Goal: Transaction & Acquisition: Book appointment/travel/reservation

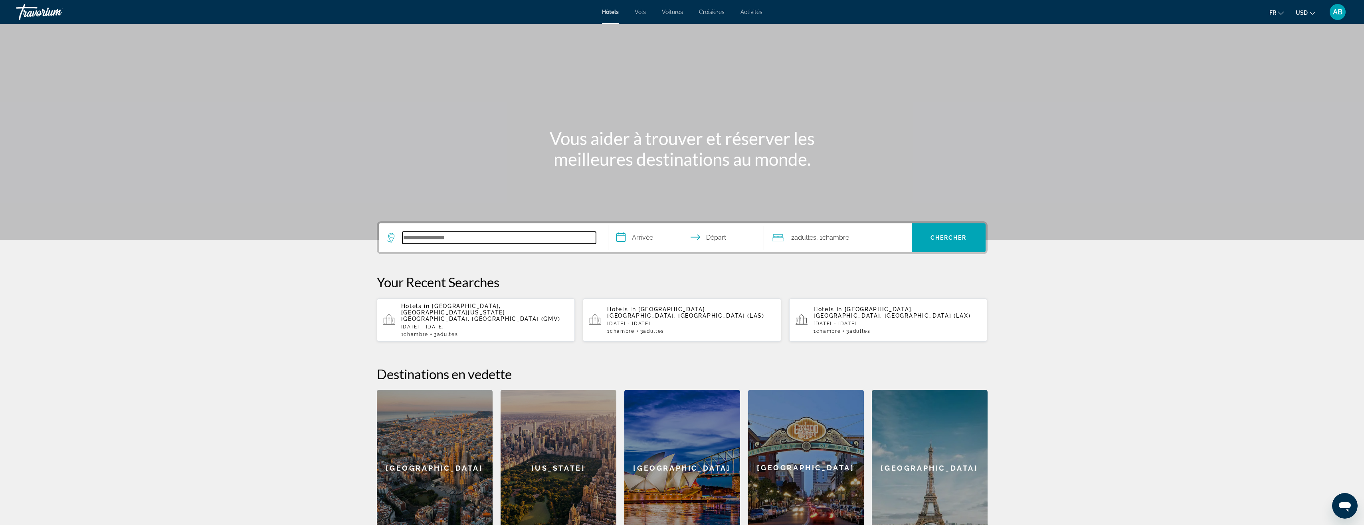
click at [487, 234] on input "Search hotel destination" at bounding box center [499, 238] width 194 height 12
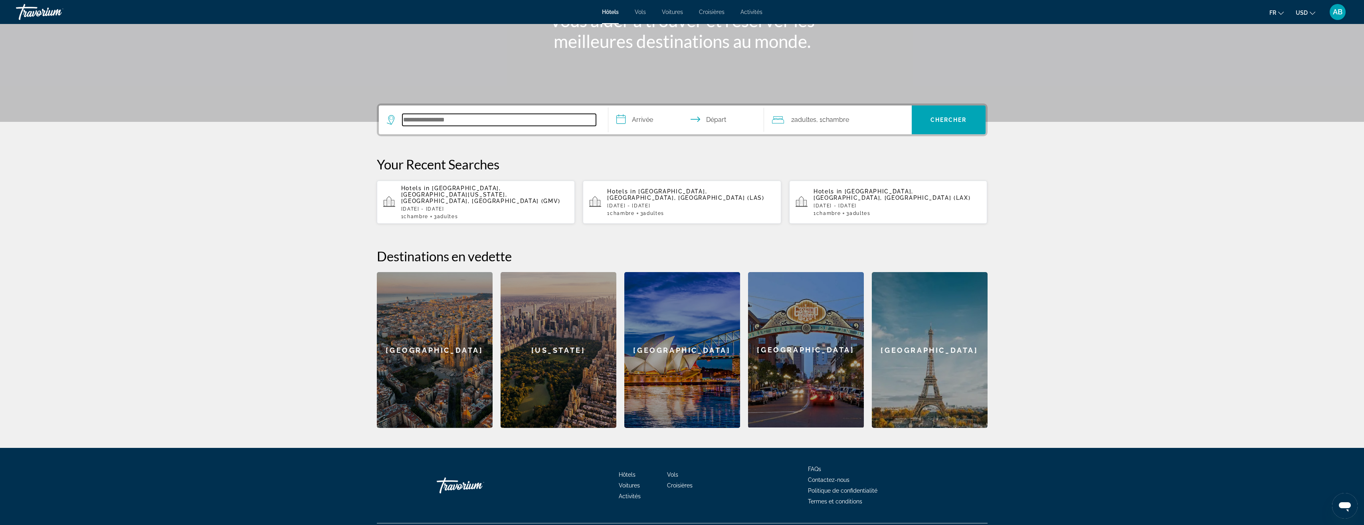
scroll to position [132, 0]
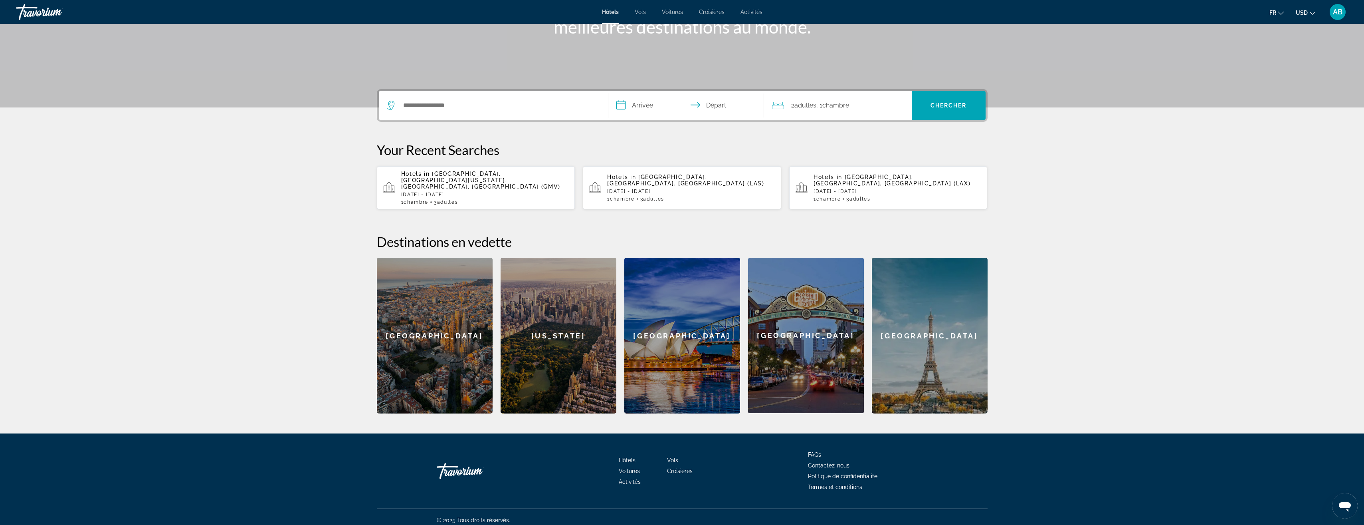
click at [593, 345] on div "[US_STATE]" at bounding box center [559, 336] width 116 height 156
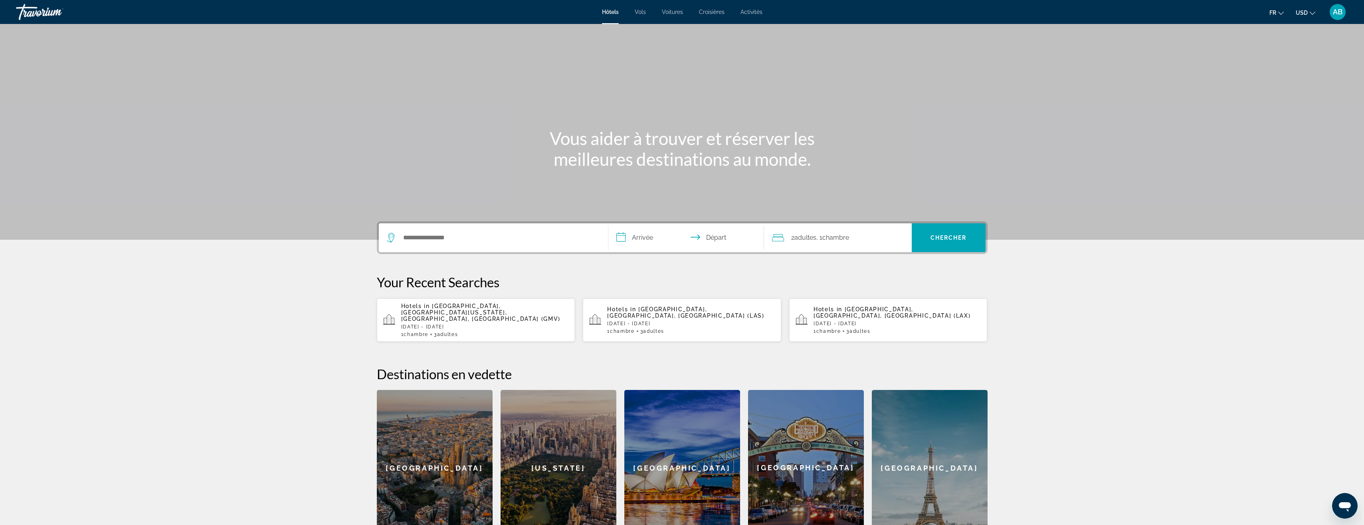
click at [1306, 13] on span "USD" at bounding box center [1302, 13] width 12 height 6
click at [1293, 75] on button "EUR (€)" at bounding box center [1290, 73] width 40 height 10
click at [532, 236] on input "Search hotel destination" at bounding box center [499, 238] width 194 height 12
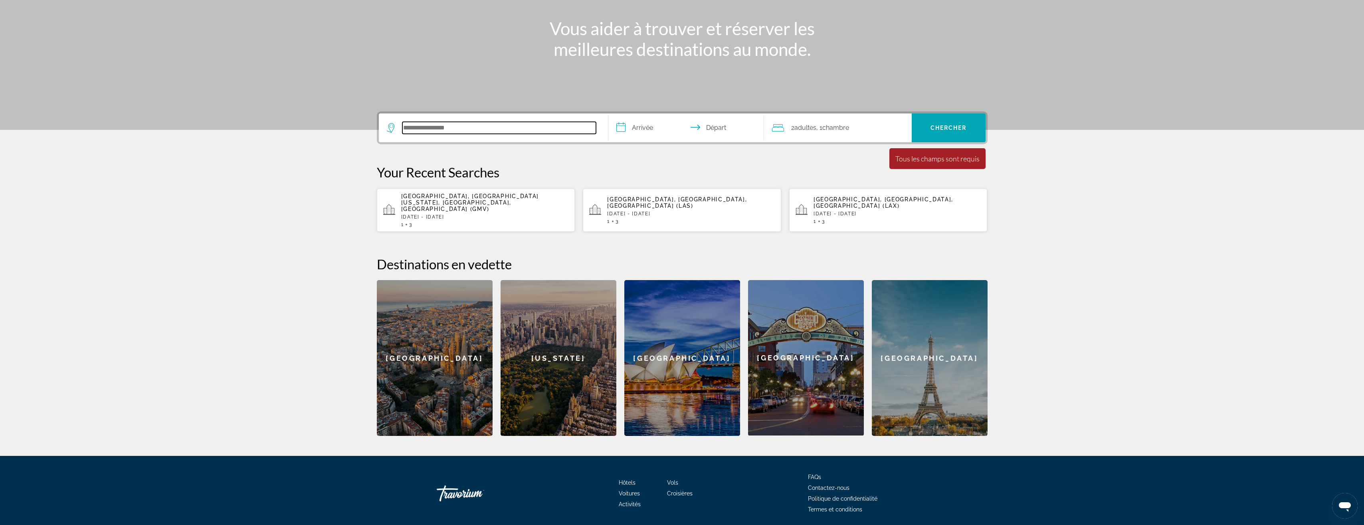
scroll to position [132, 0]
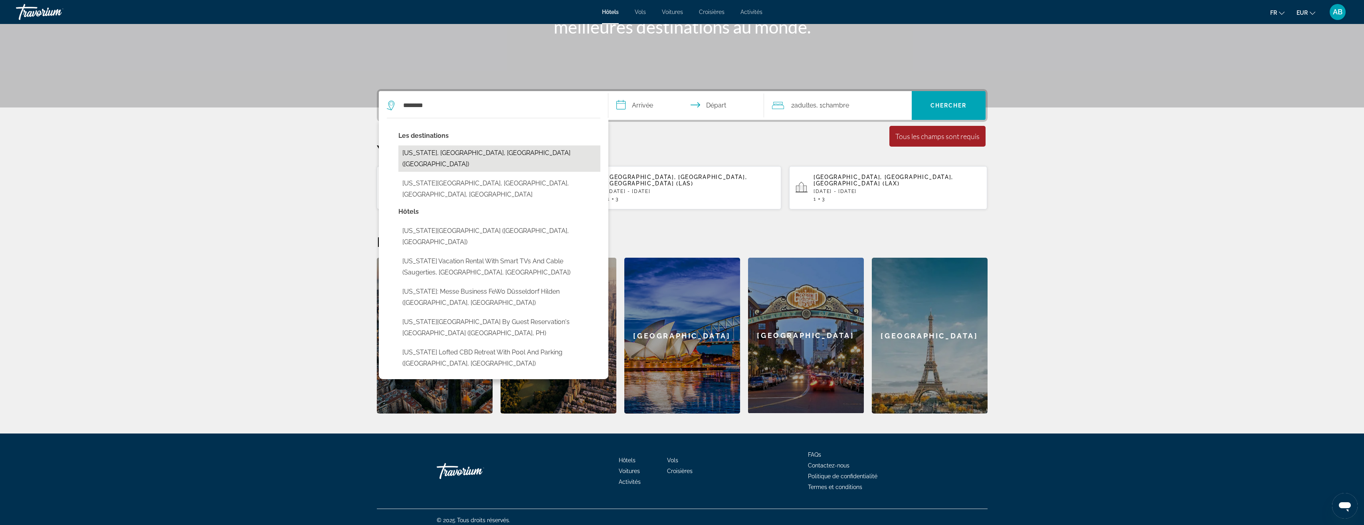
click at [484, 153] on button "New York, NY, United States (NYC)" at bounding box center [499, 158] width 202 height 26
type input "**********"
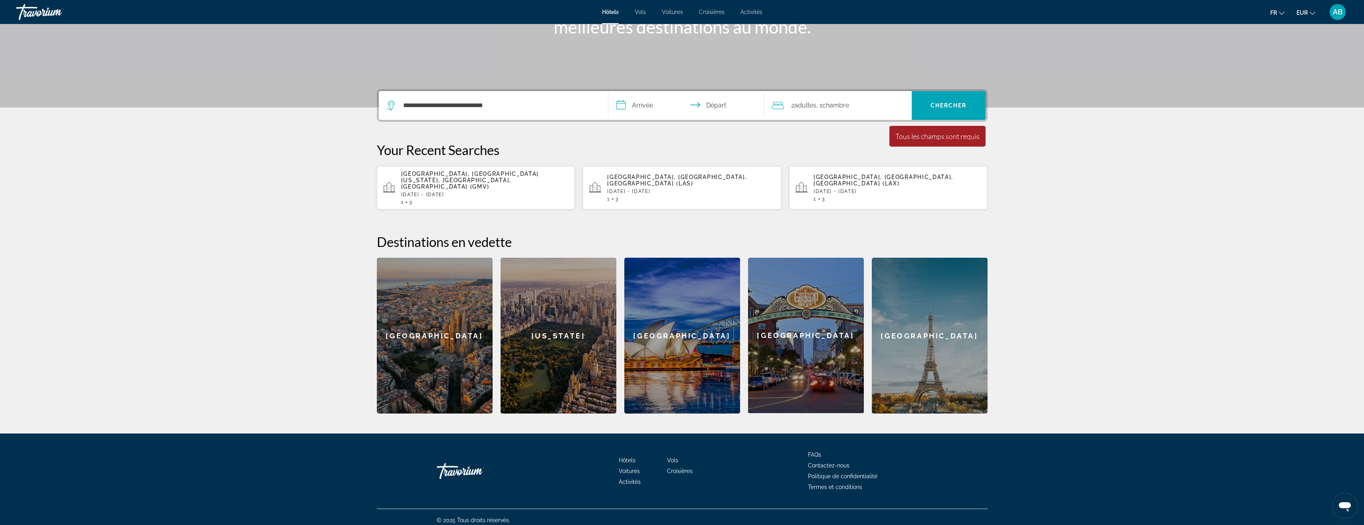
click at [658, 109] on input "**********" at bounding box center [687, 106] width 159 height 31
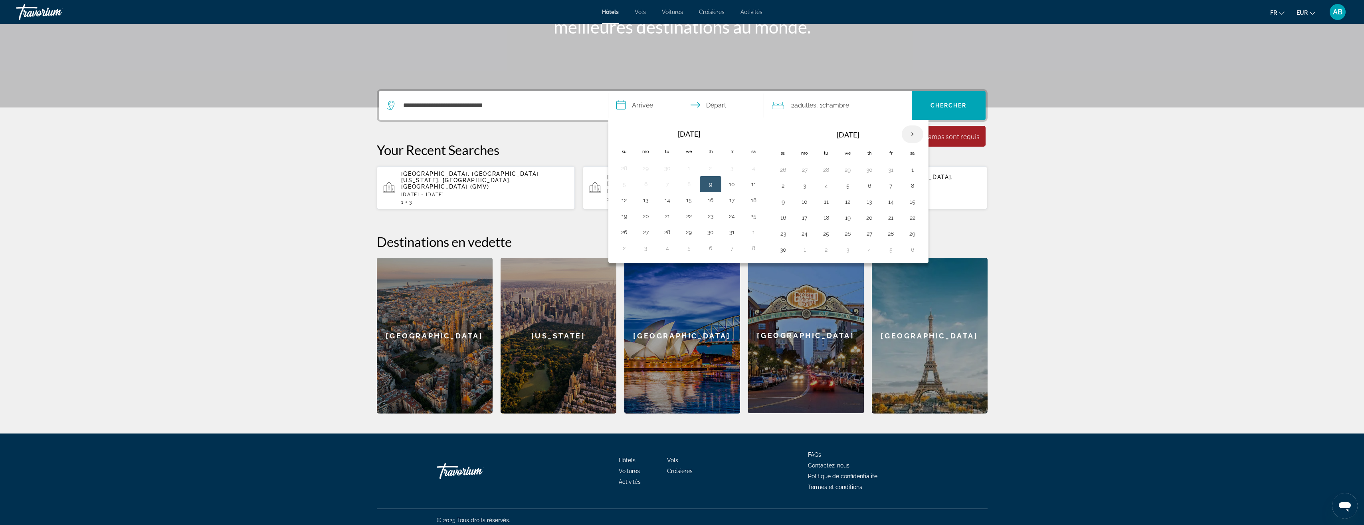
click at [914, 135] on th "Next month" at bounding box center [913, 134] width 22 height 18
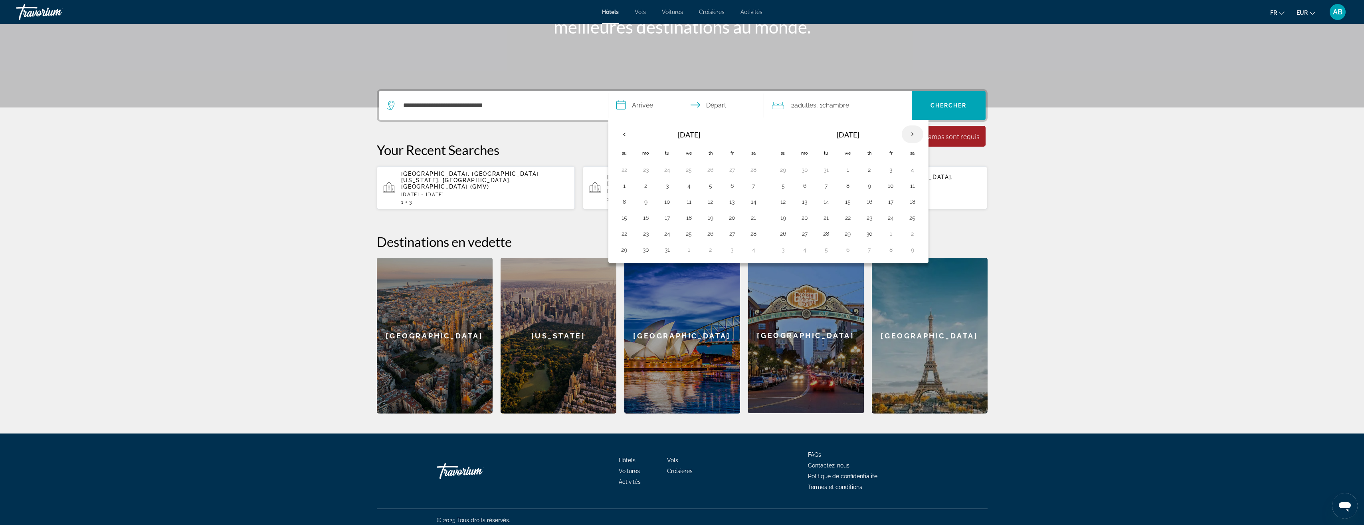
click at [914, 135] on th "Next month" at bounding box center [913, 134] width 22 height 18
click at [831, 218] on button "21" at bounding box center [826, 217] width 13 height 11
click at [806, 235] on button "27" at bounding box center [805, 233] width 13 height 11
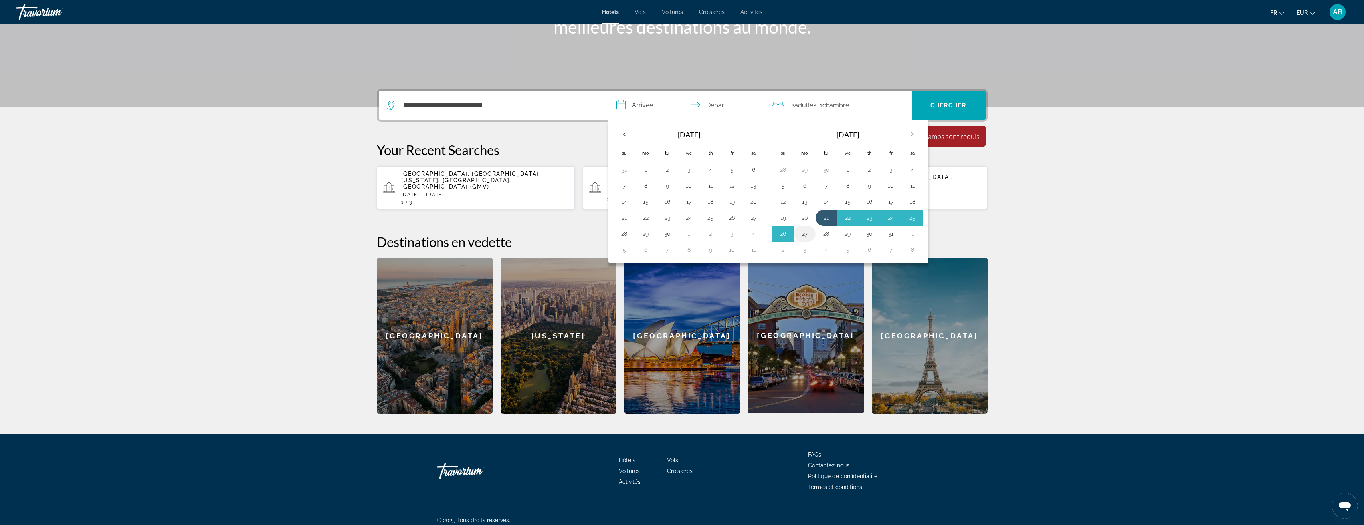
type input "**********"
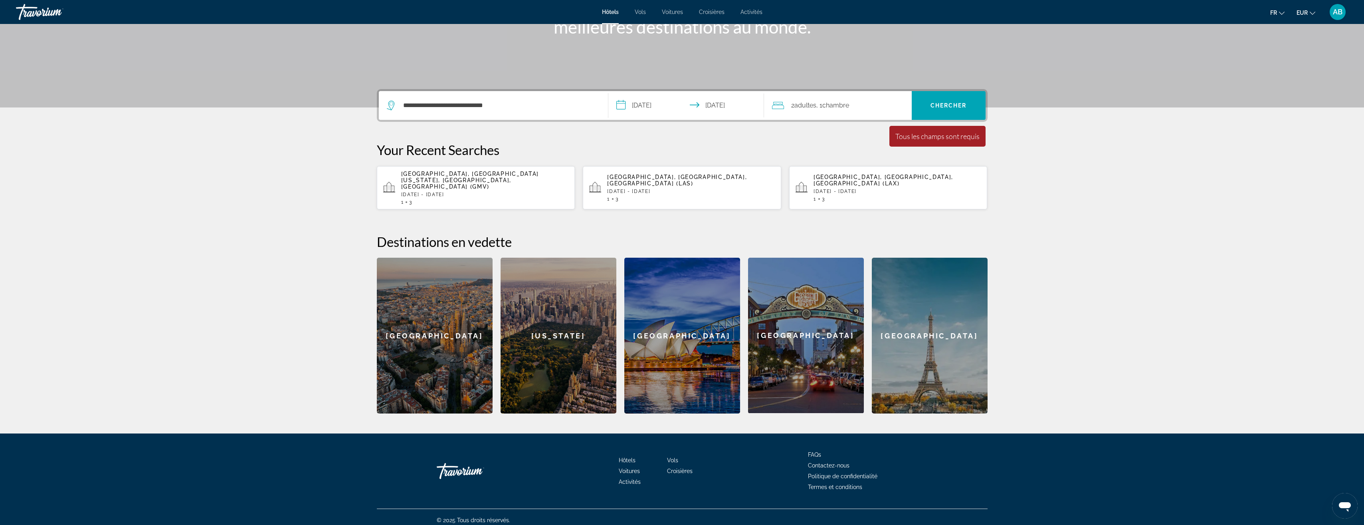
click at [818, 96] on div "2 Adulte Adultes , 1 Chambre pièces" at bounding box center [842, 105] width 140 height 29
click at [904, 145] on div "Room 1 Adultes 2 Enfants 0 Add another room" at bounding box center [838, 154] width 148 height 69
click at [899, 145] on icon "Increment adults" at bounding box center [900, 146] width 7 height 10
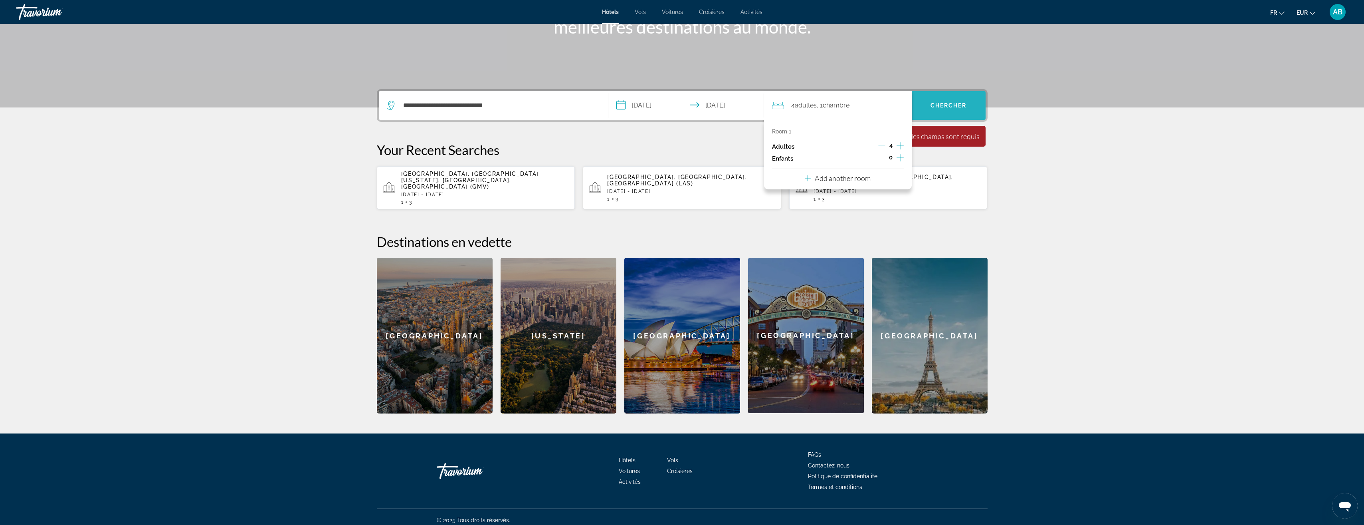
click at [946, 104] on span "Chercher" at bounding box center [949, 105] width 36 height 6
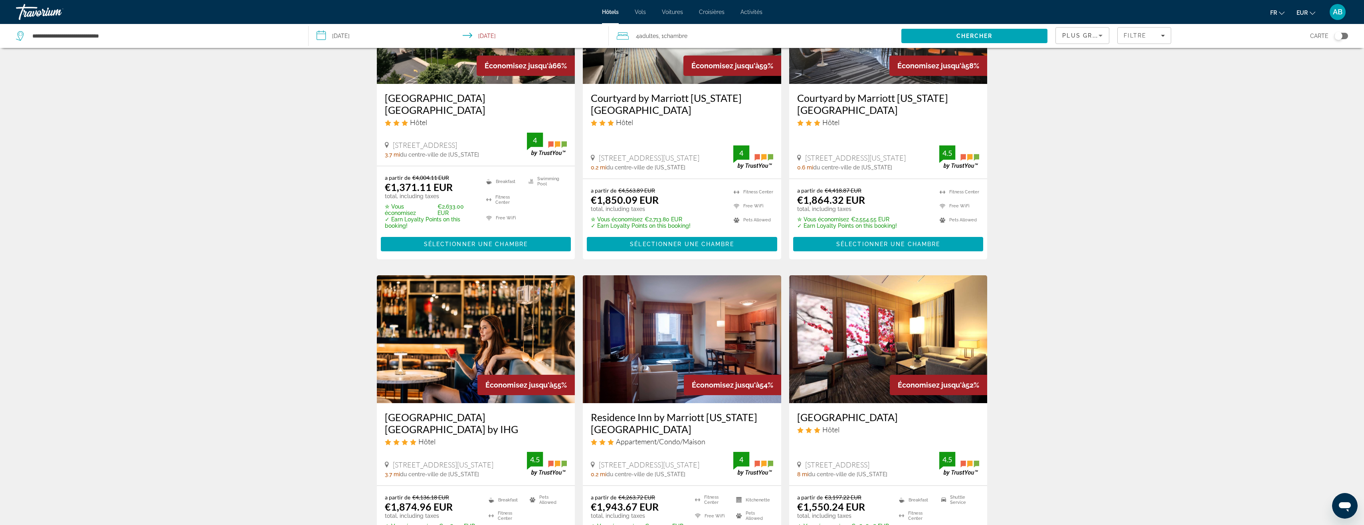
scroll to position [160, 0]
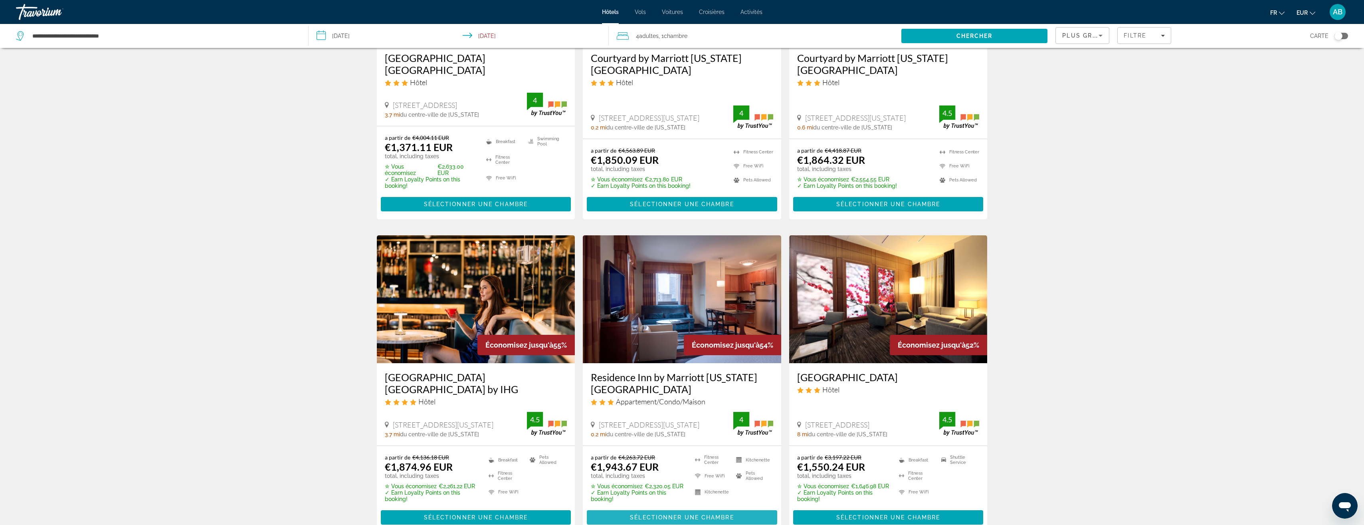
click at [647, 515] on span "Sélectionner une chambre" at bounding box center [682, 517] width 104 height 6
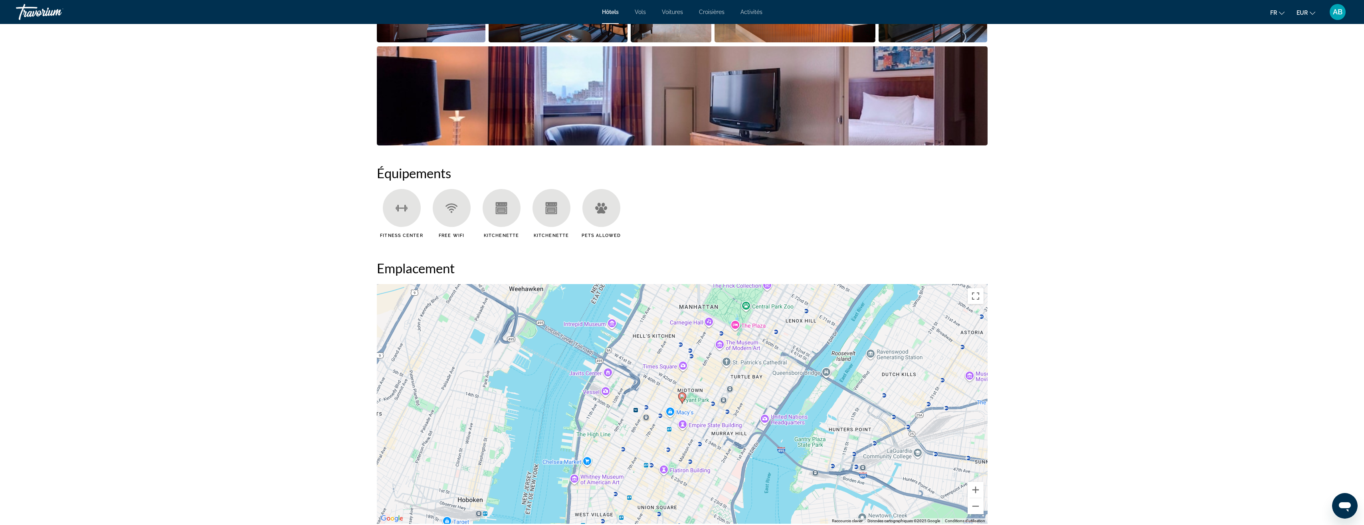
scroll to position [359, 0]
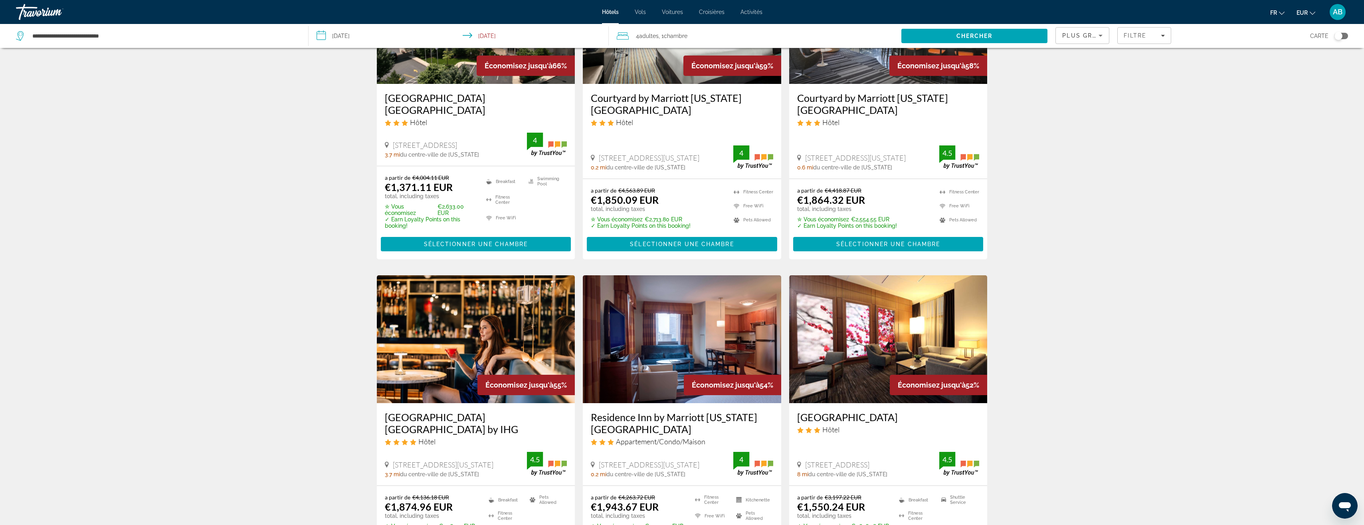
scroll to position [160, 0]
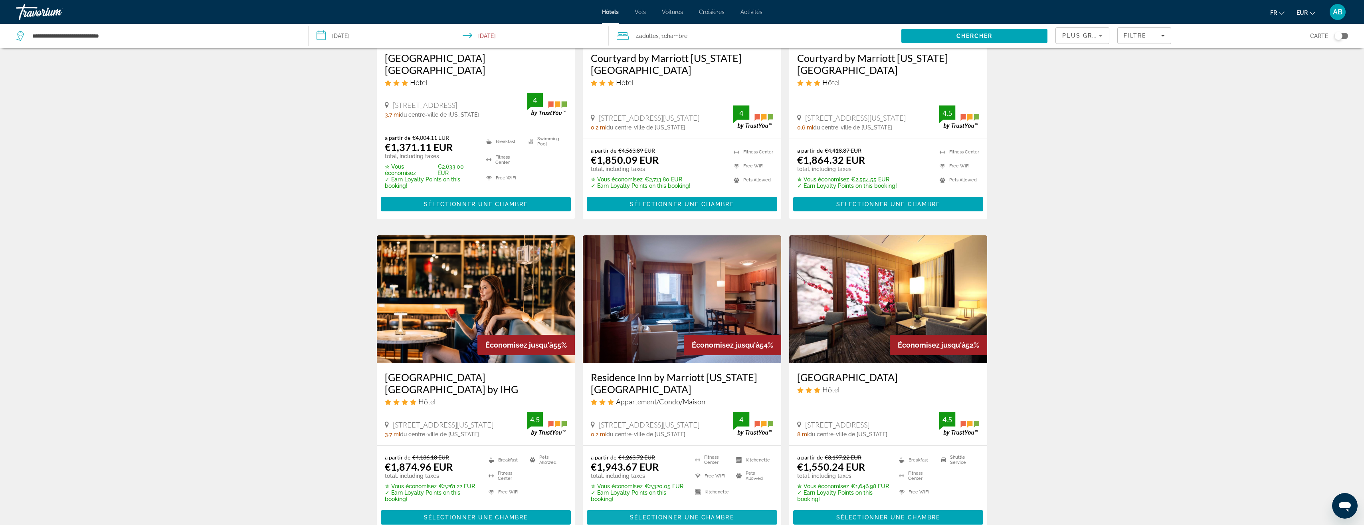
click at [655, 513] on span "Main content" at bounding box center [682, 516] width 190 height 19
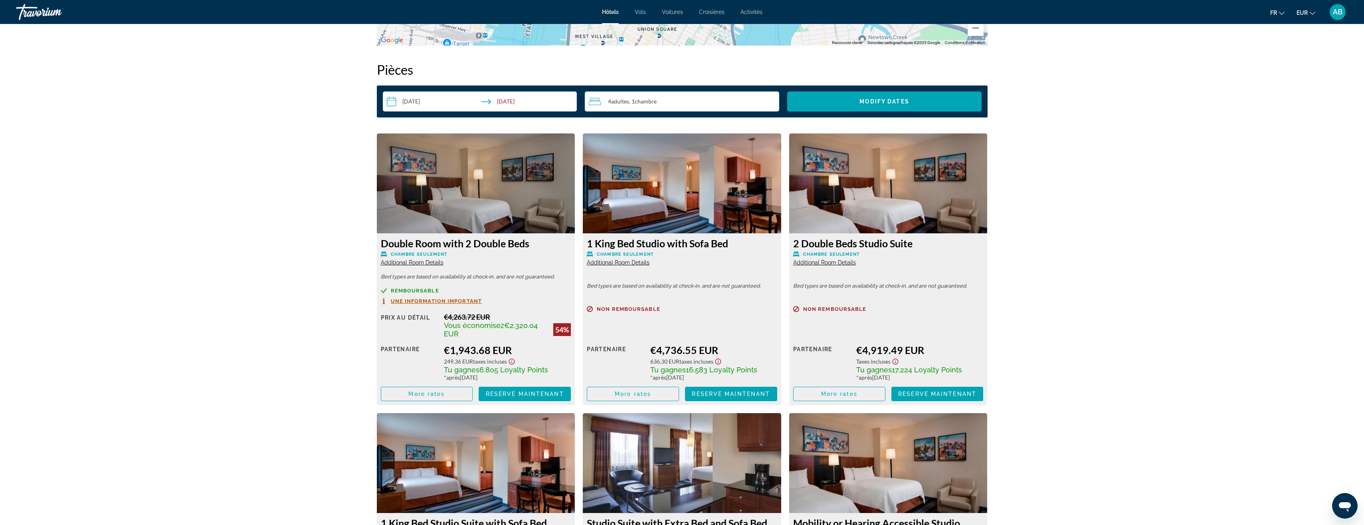
scroll to position [998, 0]
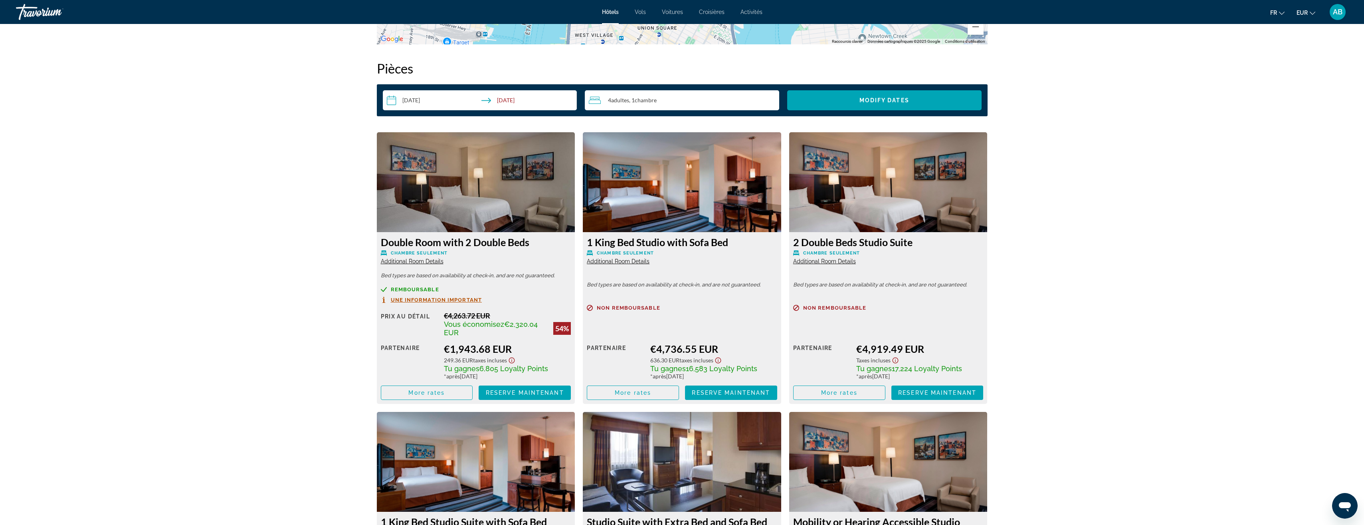
click at [403, 290] on span "Remboursable" at bounding box center [415, 289] width 48 height 5
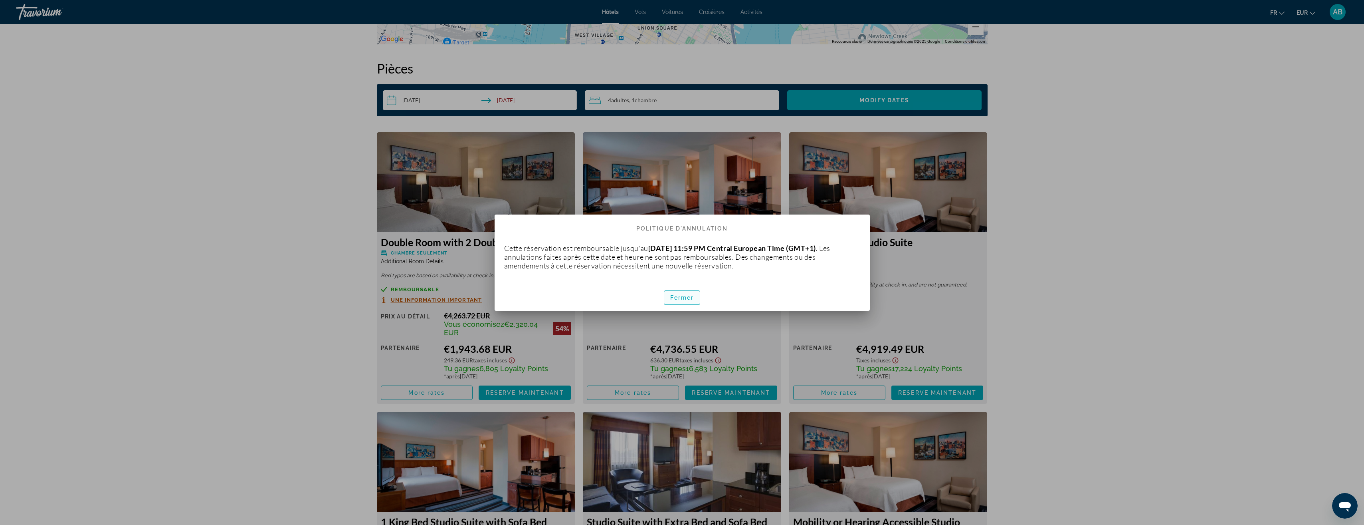
click at [691, 301] on span "button" at bounding box center [682, 297] width 36 height 19
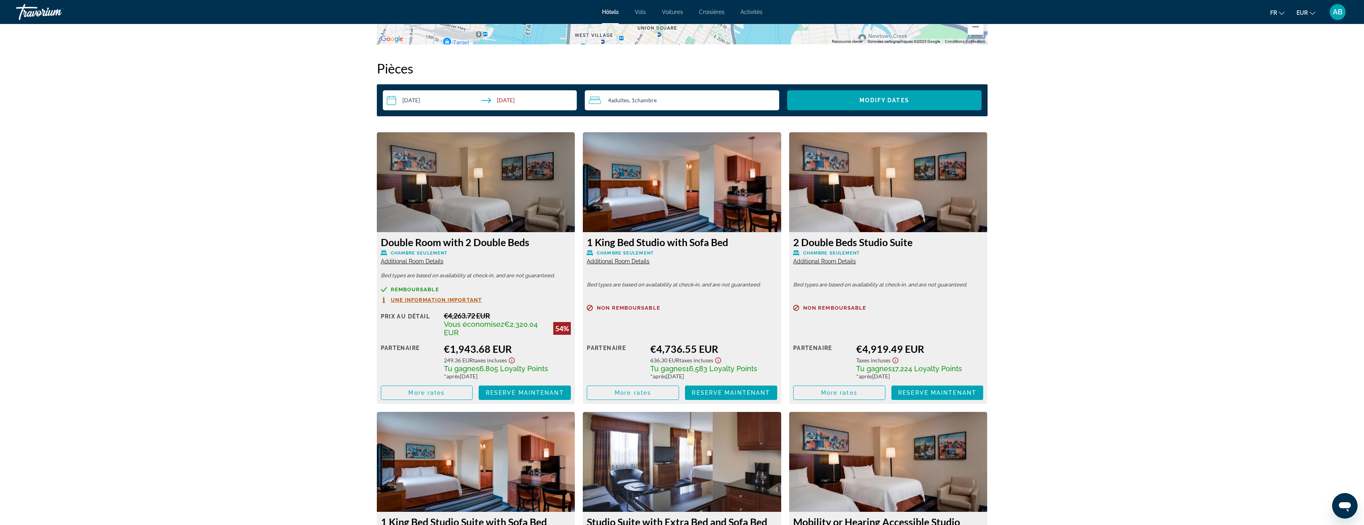
scroll to position [998, 0]
click at [454, 299] on span "Une information important" at bounding box center [436, 299] width 91 height 5
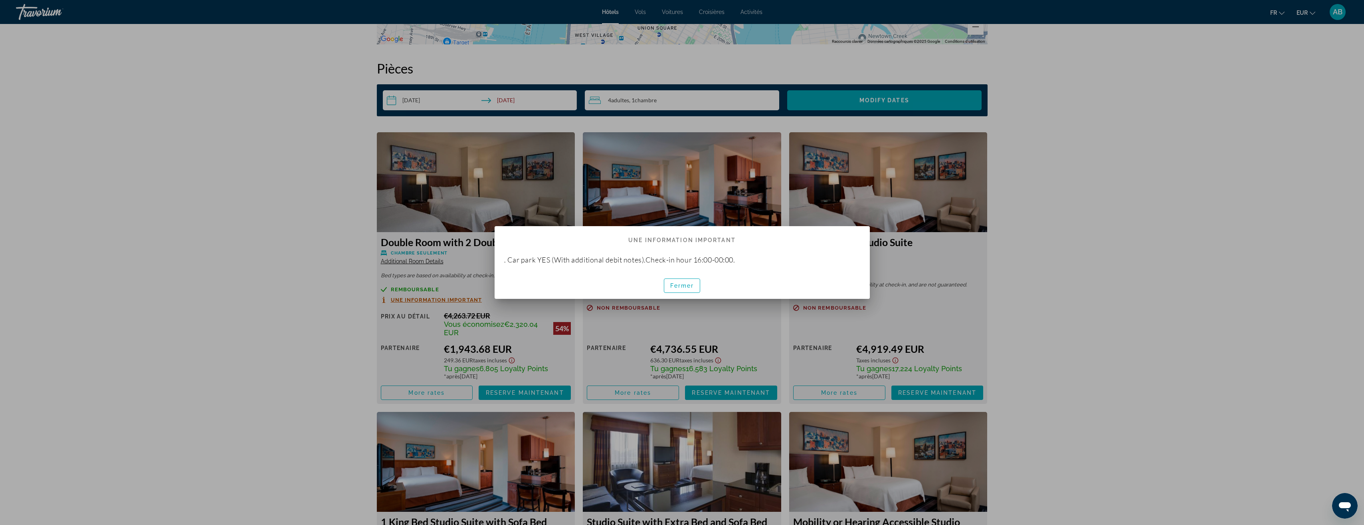
scroll to position [0, 0]
click at [669, 282] on span "button" at bounding box center [682, 285] width 36 height 19
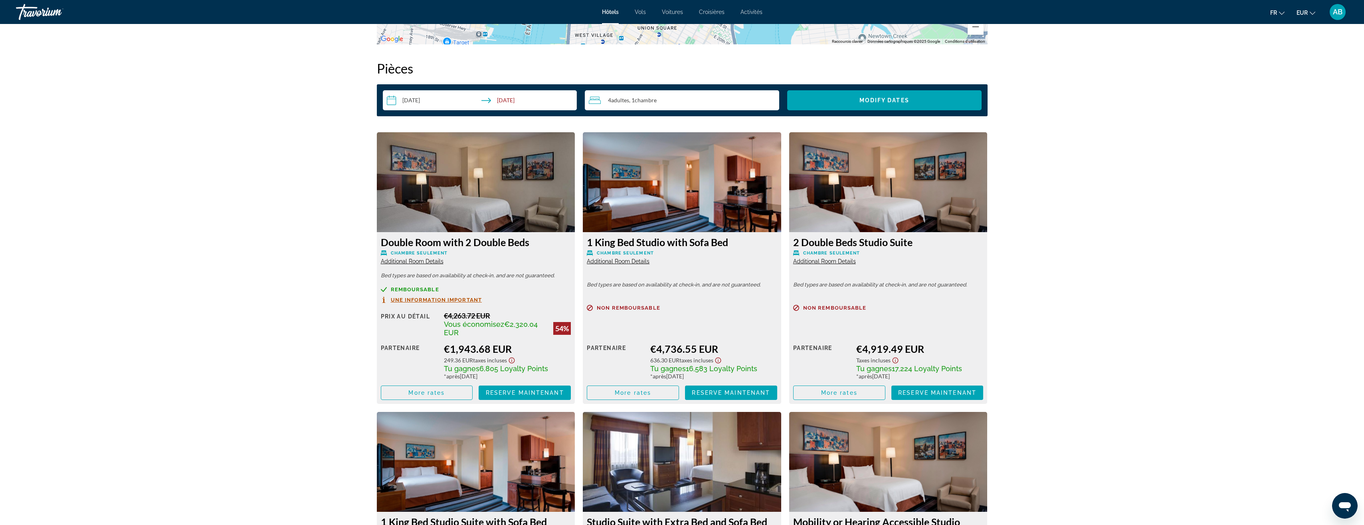
scroll to position [998, 0]
click at [320, 290] on div "prev next New York City, NY, United States Residence Inn by Marriott New York M…" at bounding box center [682, 349] width 1364 height 2646
